Goal: Find specific page/section: Find specific page/section

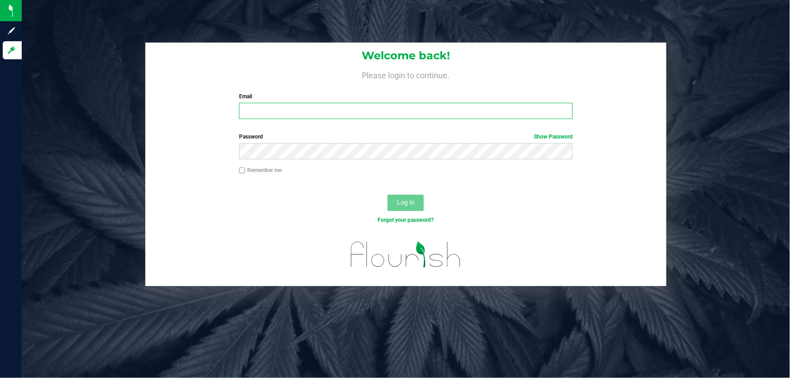
click at [375, 118] on input "Email" at bounding box center [406, 111] width 334 height 16
type input "[EMAIL_ADDRESS][DOMAIN_NAME]"
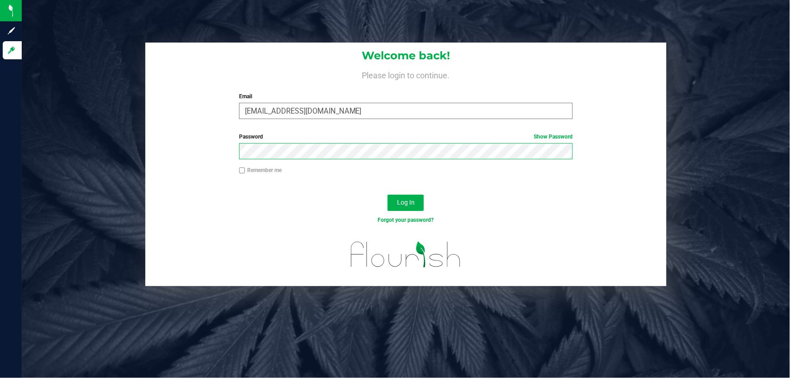
click at [387, 195] on button "Log In" at bounding box center [405, 203] width 36 height 16
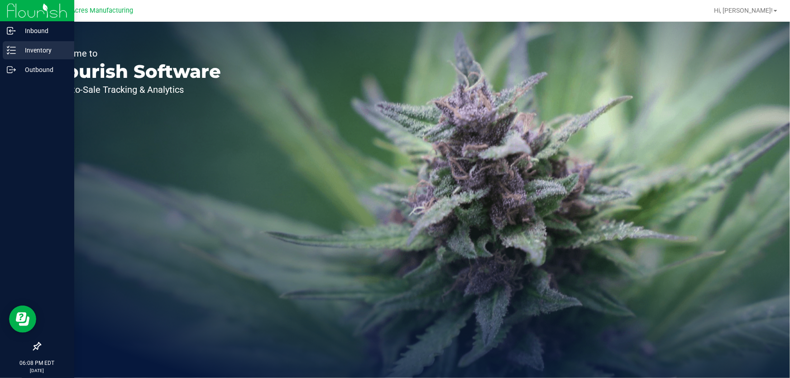
click at [17, 46] on p "Inventory" at bounding box center [43, 50] width 54 height 11
